Goal: Task Accomplishment & Management: Manage account settings

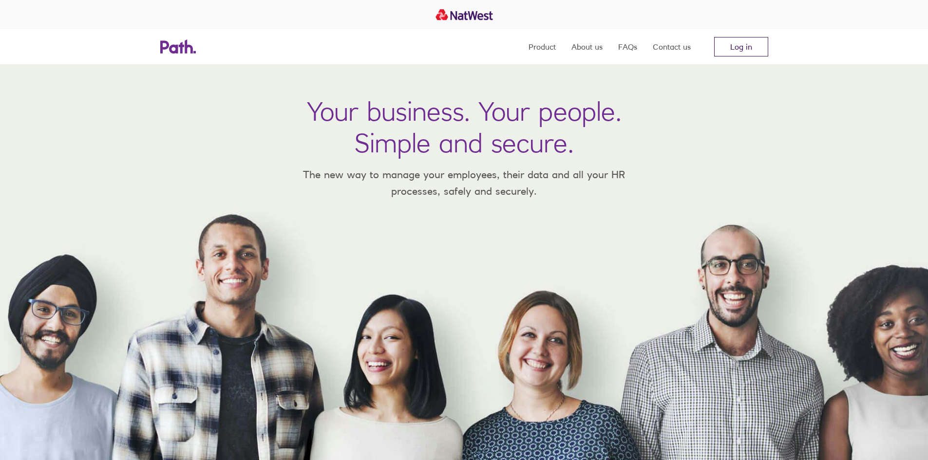
click at [748, 46] on link "Log in" at bounding box center [741, 46] width 54 height 19
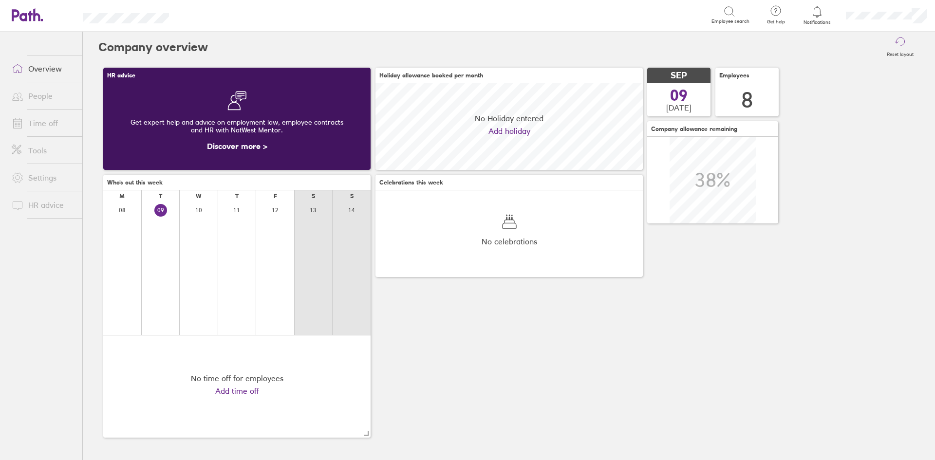
scroll to position [87, 267]
click at [44, 119] on link "Time off" at bounding box center [43, 122] width 78 height 19
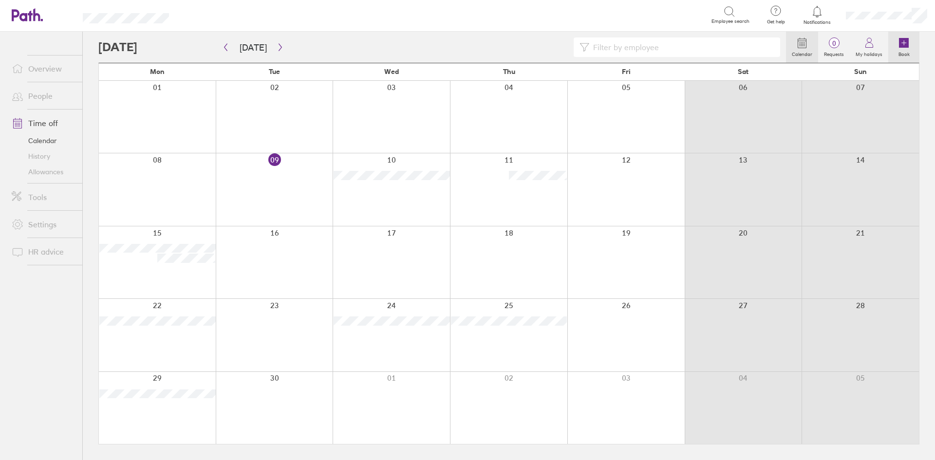
click at [901, 44] on icon at bounding box center [904, 43] width 10 height 10
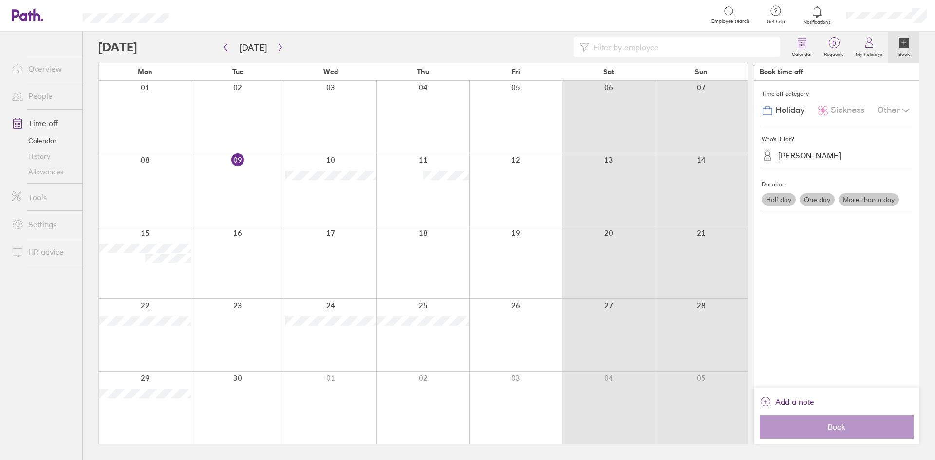
click at [777, 198] on label "Half day" at bounding box center [778, 199] width 34 height 13
click at [0, 0] on input "Half day" at bounding box center [0, 0] width 0 height 0
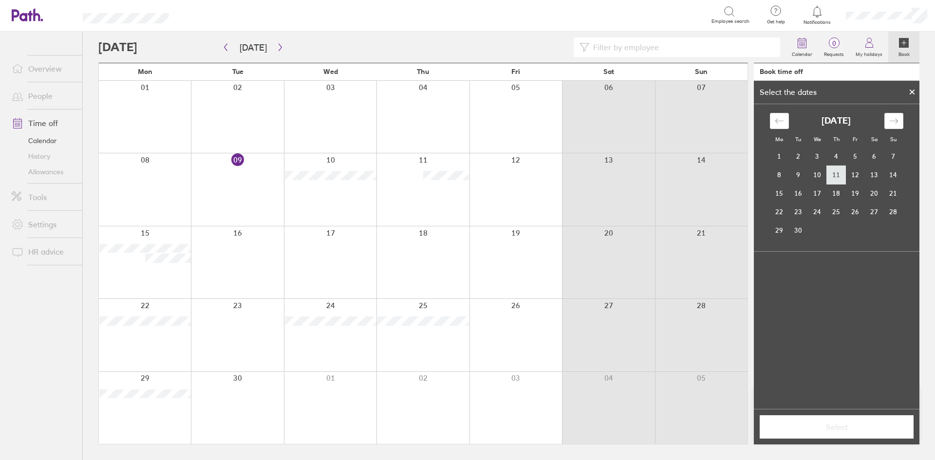
click at [835, 176] on td "11" at bounding box center [836, 175] width 19 height 19
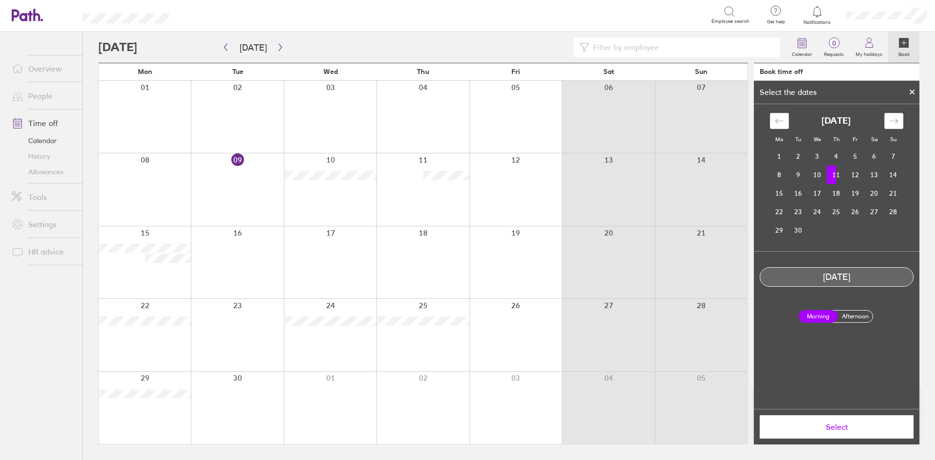
click at [854, 426] on span "Select" at bounding box center [836, 427] width 140 height 9
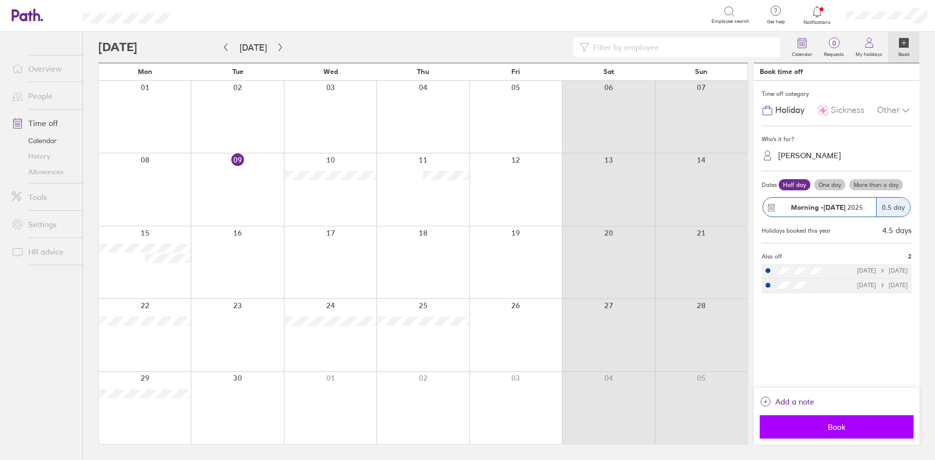
click at [846, 427] on span "Book" at bounding box center [836, 427] width 140 height 9
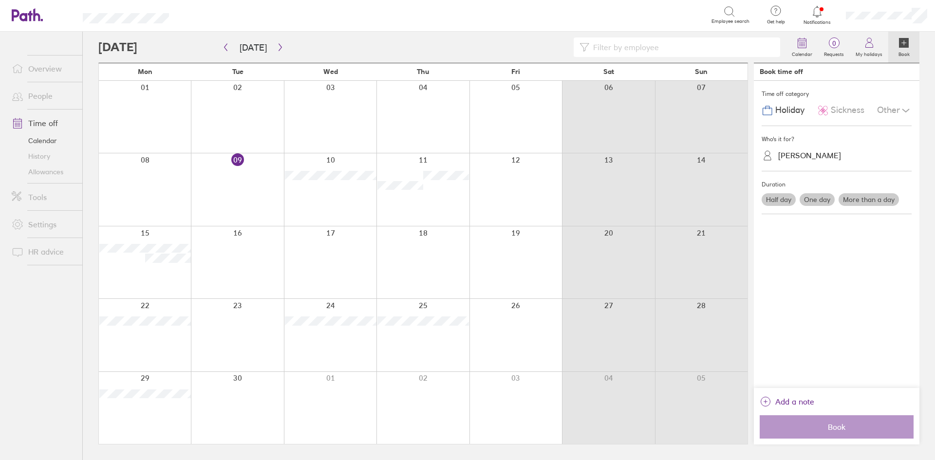
click at [815, 10] on icon at bounding box center [817, 12] width 12 height 12
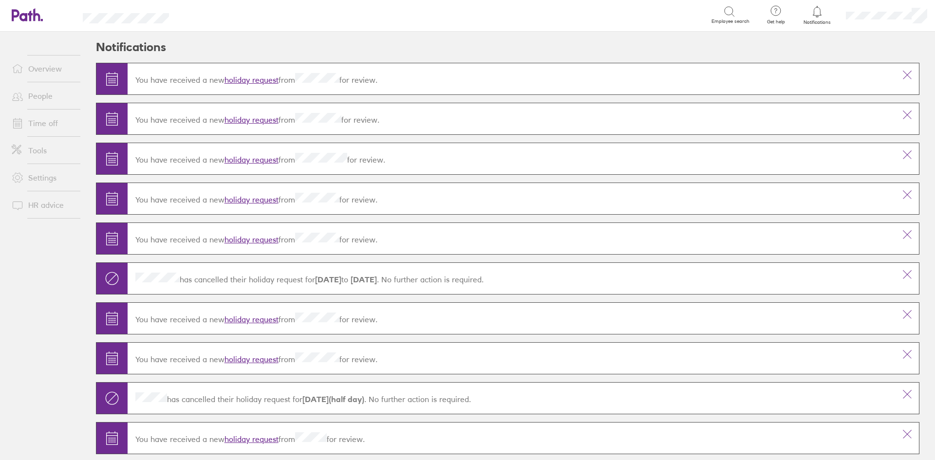
click at [48, 119] on link "Time off" at bounding box center [43, 122] width 78 height 19
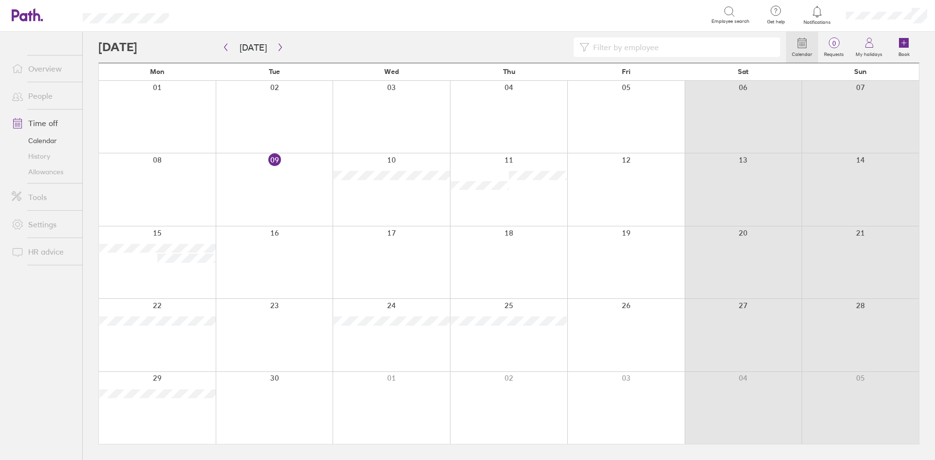
click at [47, 171] on link "Allowances" at bounding box center [43, 172] width 78 height 16
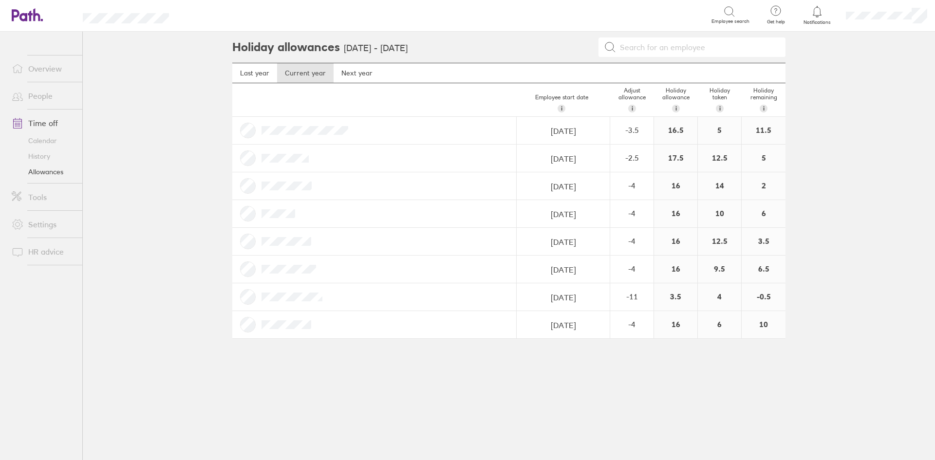
click at [45, 123] on link "Time off" at bounding box center [43, 122] width 78 height 19
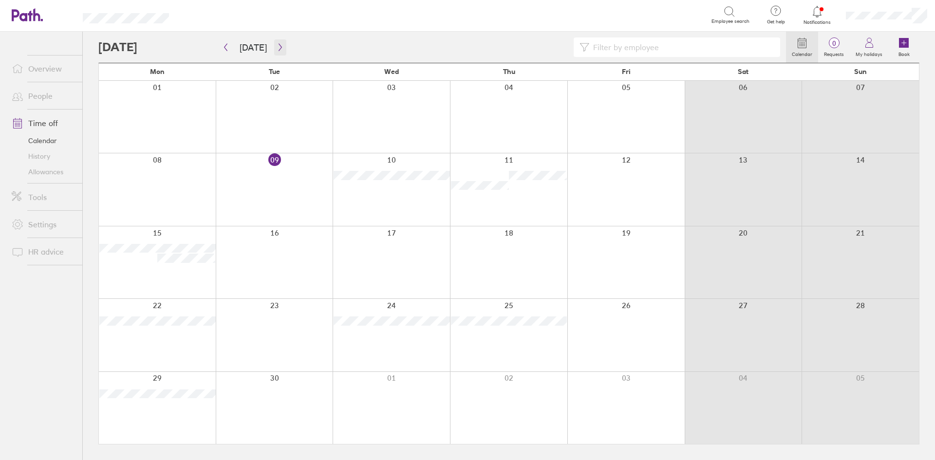
click at [277, 48] on icon "button" at bounding box center [280, 47] width 7 height 8
